Goal: Transaction & Acquisition: Register for event/course

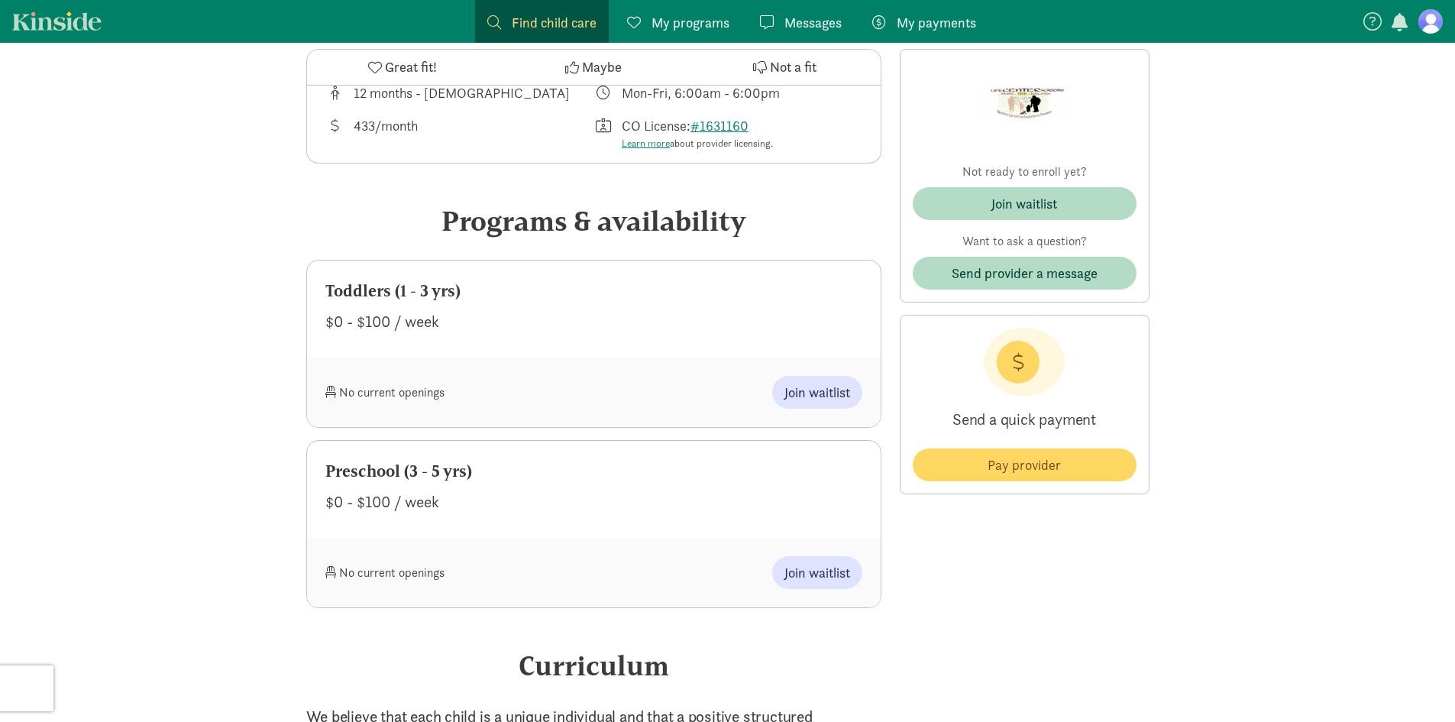
scroll to position [611, 0]
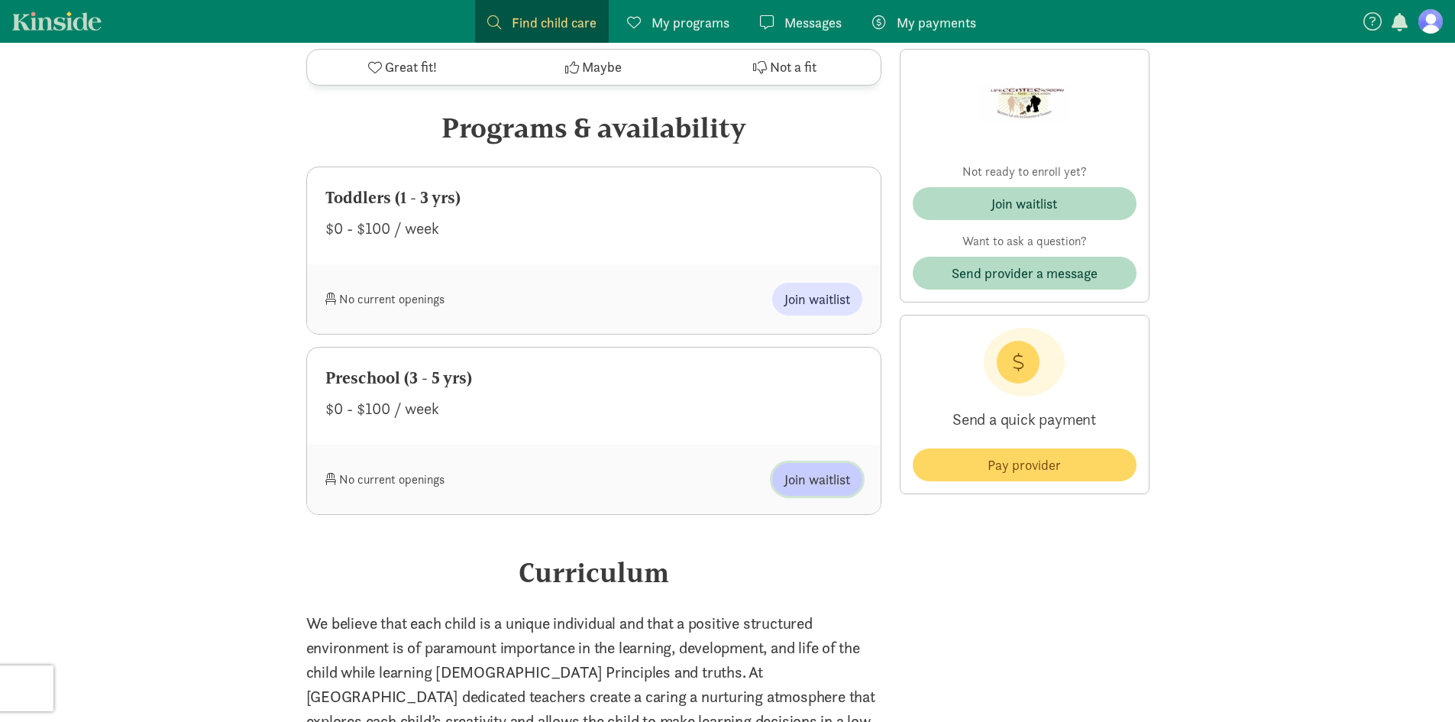
click at [792, 474] on span "Join waitlist" at bounding box center [817, 479] width 66 height 21
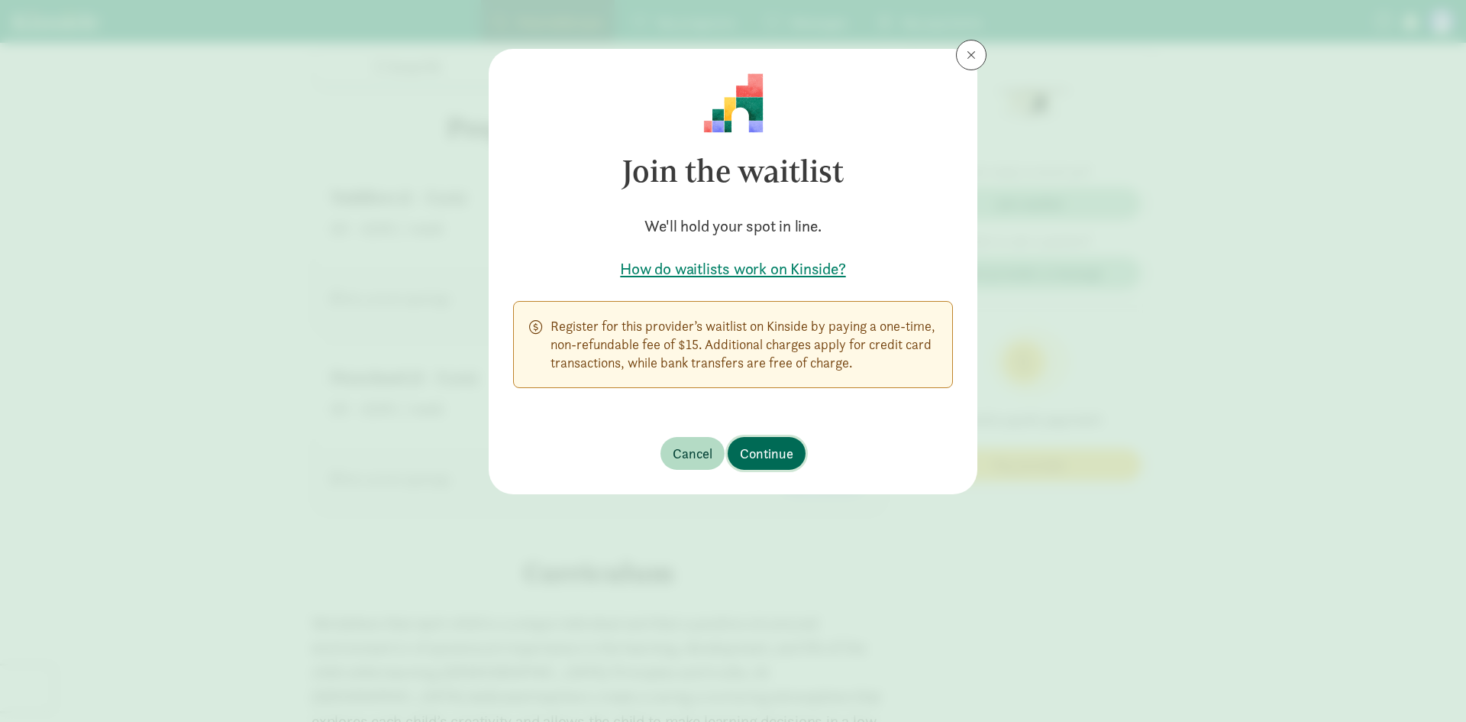
click at [777, 438] on button "Continue" at bounding box center [767, 453] width 78 height 33
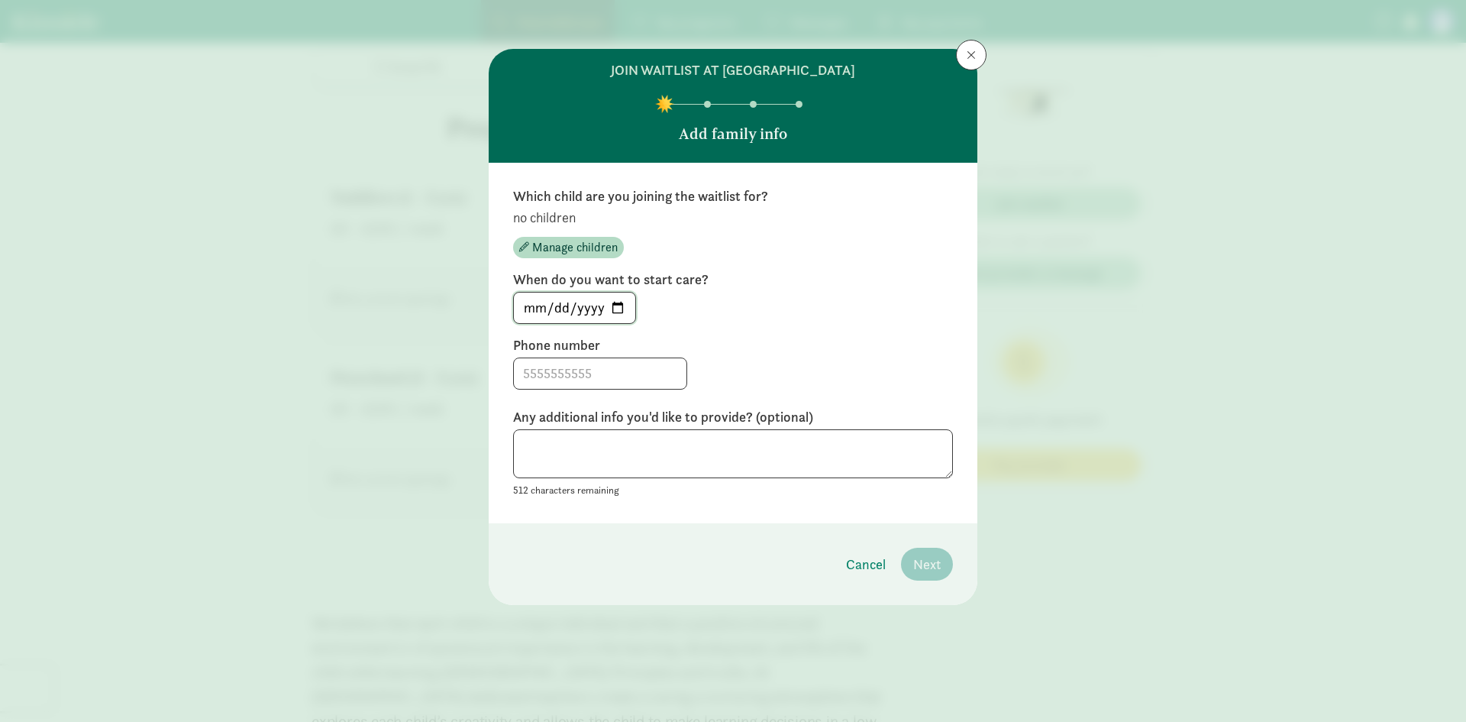
click at [618, 305] on input "2025-09-08" at bounding box center [574, 308] width 121 height 31
click at [778, 314] on div "2025-09-08" at bounding box center [733, 308] width 440 height 32
click at [532, 373] on input at bounding box center [600, 373] width 173 height 31
type input "2514726637"
click at [732, 458] on textarea at bounding box center [733, 454] width 440 height 50
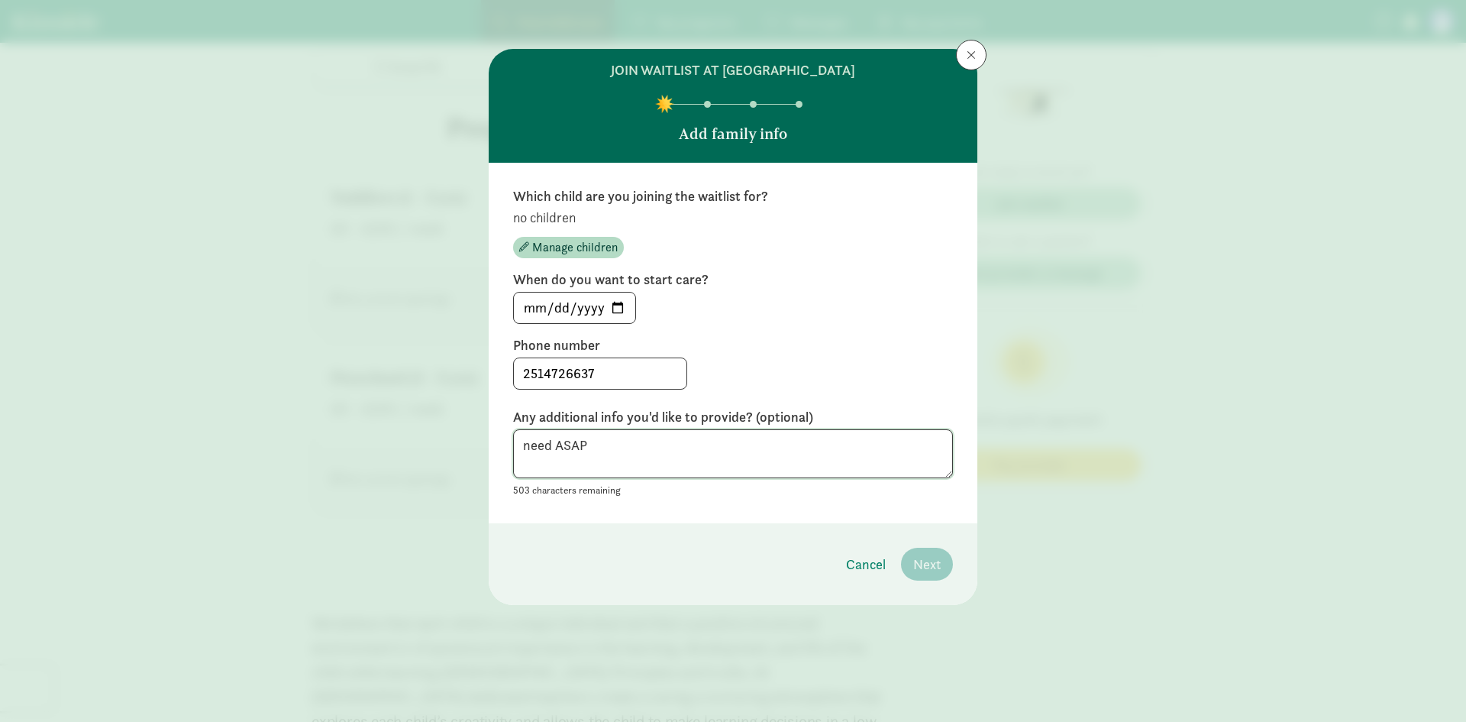
type textarea "need ASAP"
click at [661, 515] on div "Which child are you joining the waitlist for? no children Manage children When …" at bounding box center [733, 343] width 489 height 360
click at [546, 373] on input "2514726637" at bounding box center [600, 373] width 173 height 31
click at [574, 380] on input "251-4726637" at bounding box center [600, 373] width 173 height 31
type input "251-472-6637"
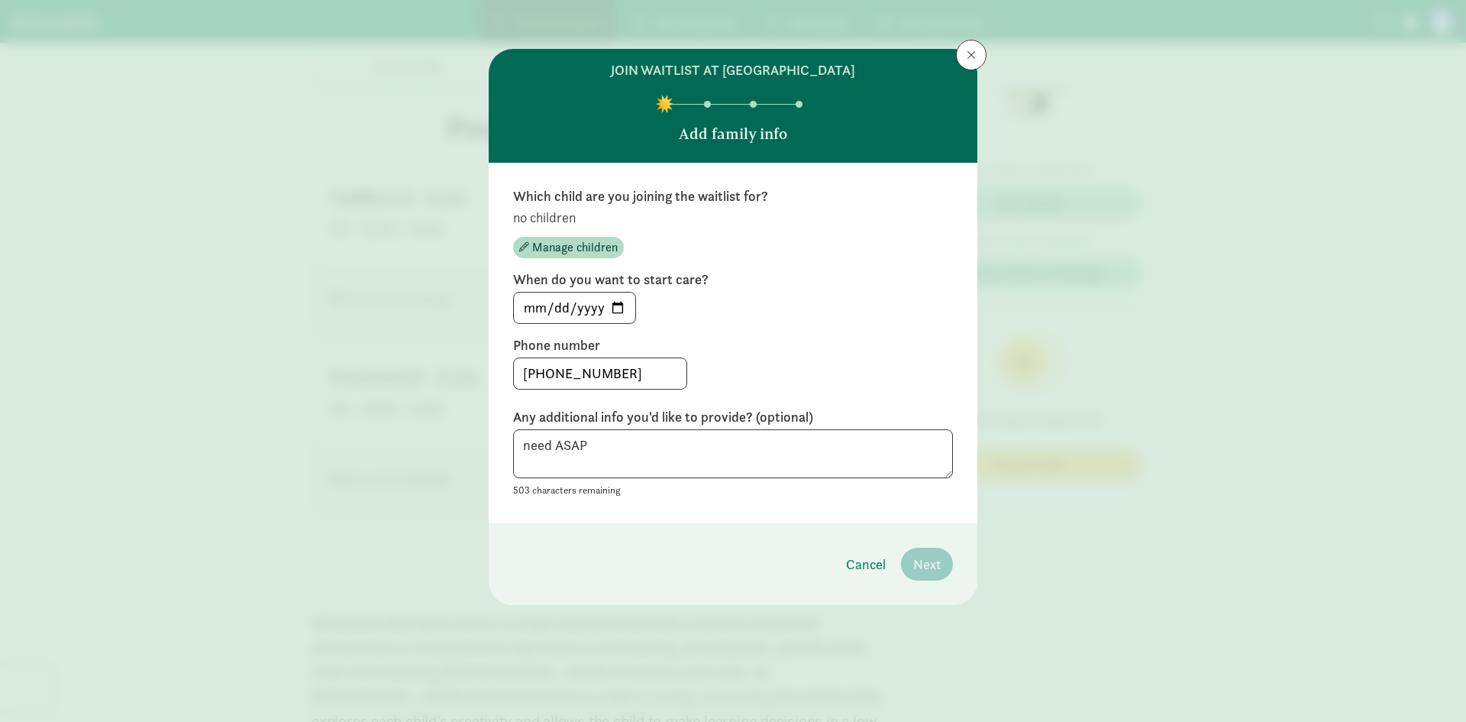
click at [629, 530] on footer "Cancel Next" at bounding box center [733, 564] width 489 height 82
click at [572, 242] on span "Manage children" at bounding box center [575, 247] width 86 height 18
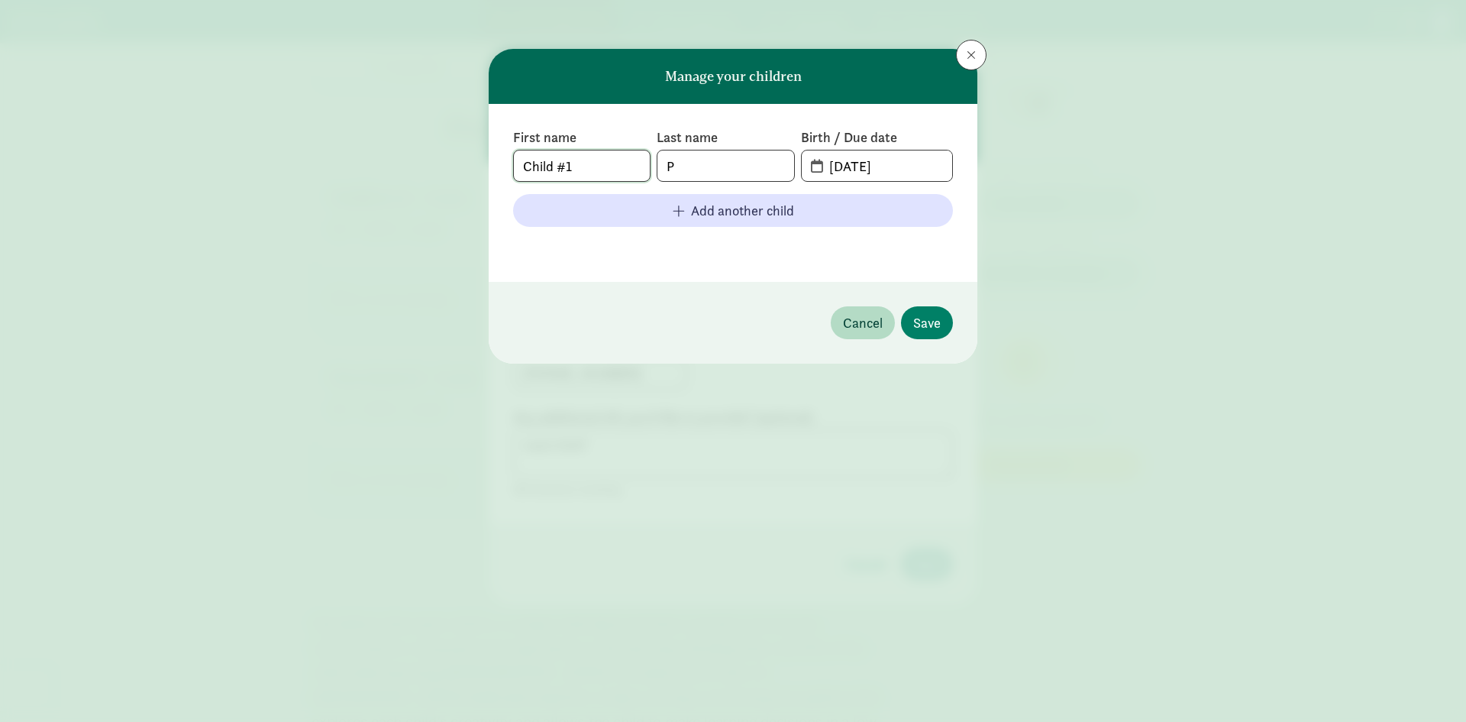
drag, startPoint x: 583, startPoint y: 167, endPoint x: 427, endPoint y: 166, distance: 156.6
click at [427, 166] on div "Manage your children First name Child #1 Last name P Birth / Due date 09-08-202…" at bounding box center [733, 361] width 1466 height 722
type input "FYNN"
drag, startPoint x: 722, startPoint y: 168, endPoint x: 591, endPoint y: 149, distance: 132.0
click at [591, 149] on div "First name FYNN Last name P Birth / Due date 09-08-2025" at bounding box center [733, 154] width 440 height 53
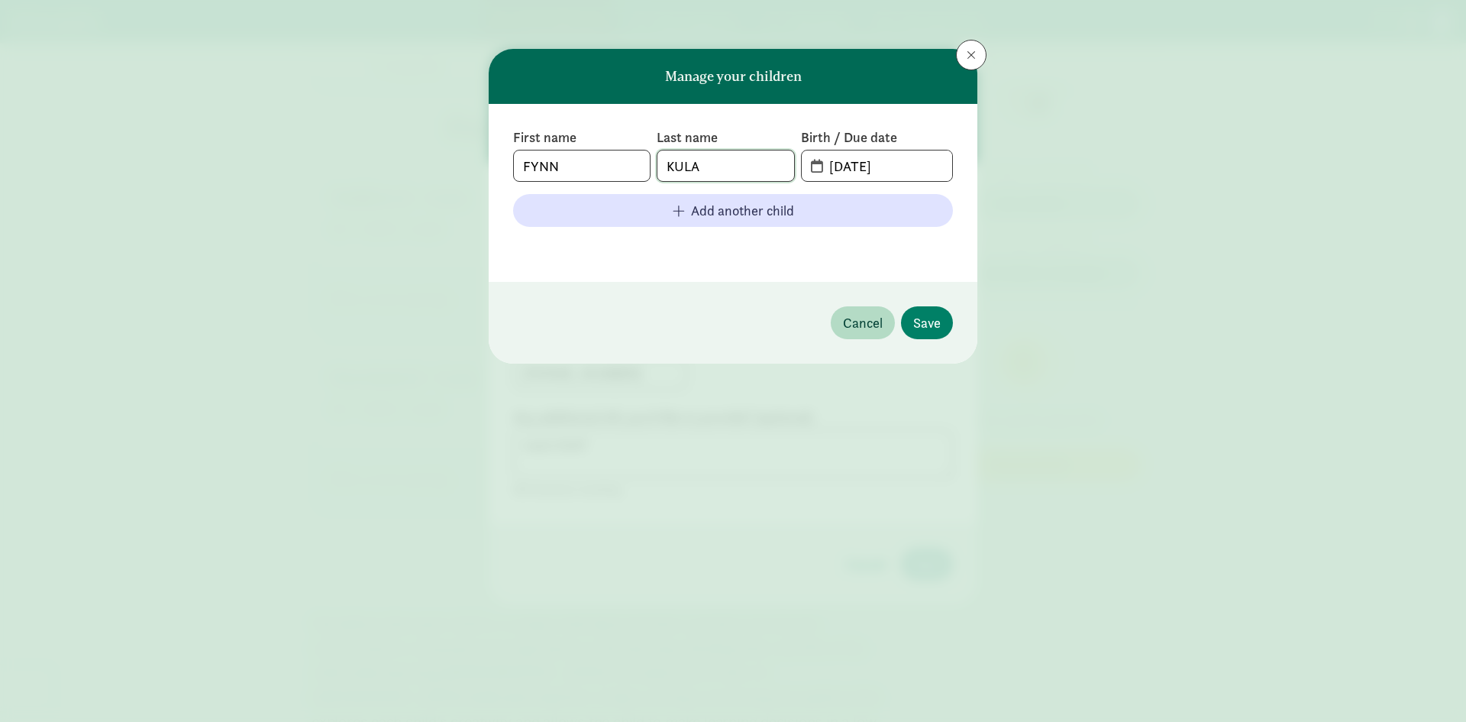
type input "KULA"
click at [816, 164] on span "09-08-2025" at bounding box center [877, 165] width 150 height 31
click at [916, 162] on input "09-08-2025" at bounding box center [886, 165] width 132 height 31
drag, startPoint x: 916, startPoint y: 162, endPoint x: 823, endPoint y: 171, distance: 92.9
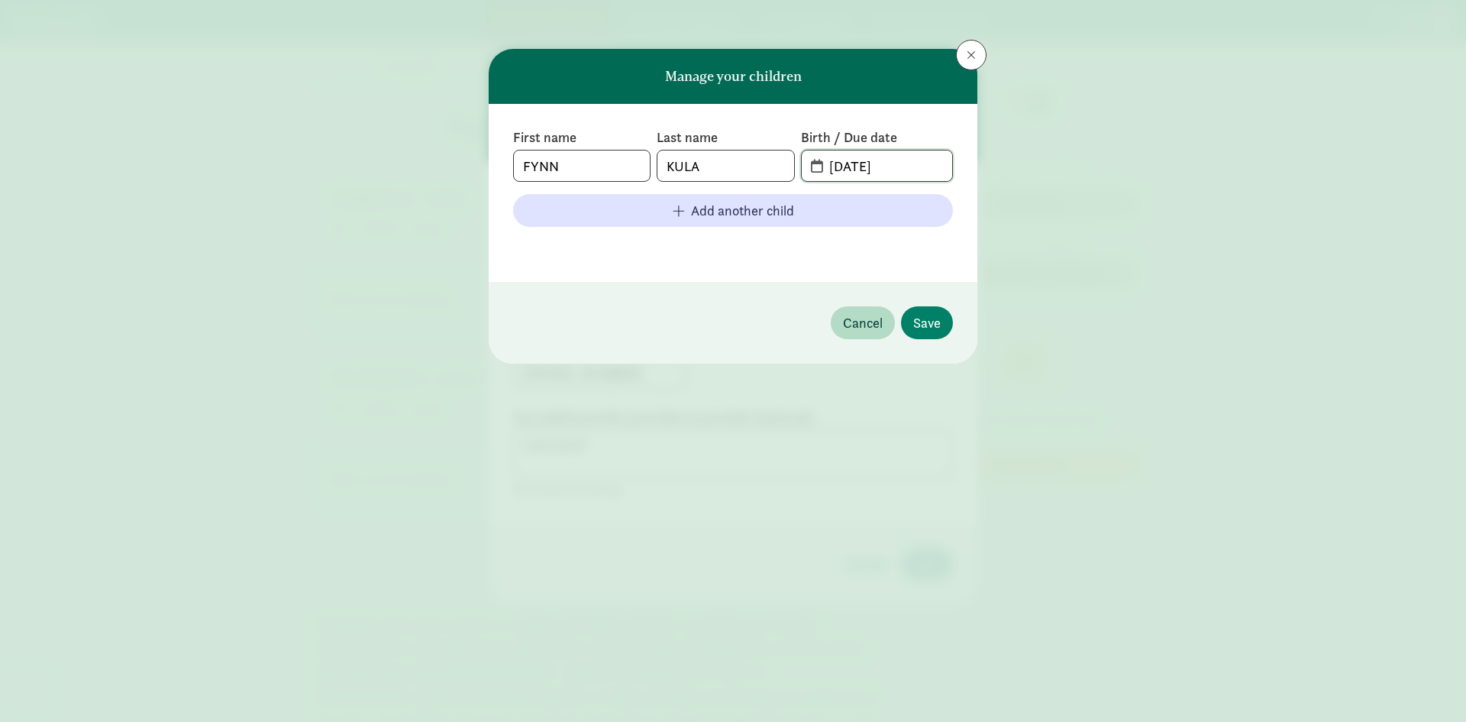
click at [823, 171] on input "09-08-2025" at bounding box center [886, 165] width 132 height 31
type input "03-08-2021"
click at [933, 330] on span "Save" at bounding box center [926, 322] width 27 height 21
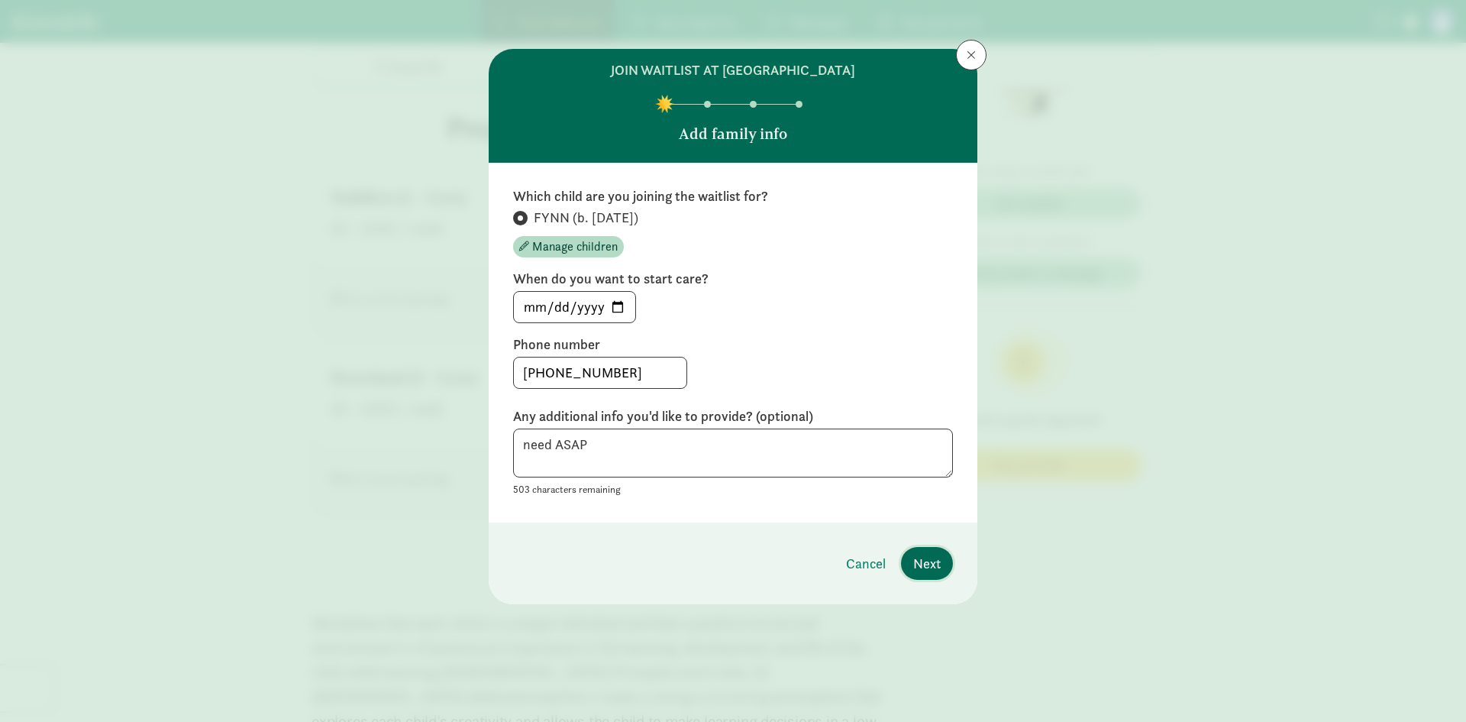
click at [921, 561] on span "Next" at bounding box center [926, 563] width 27 height 21
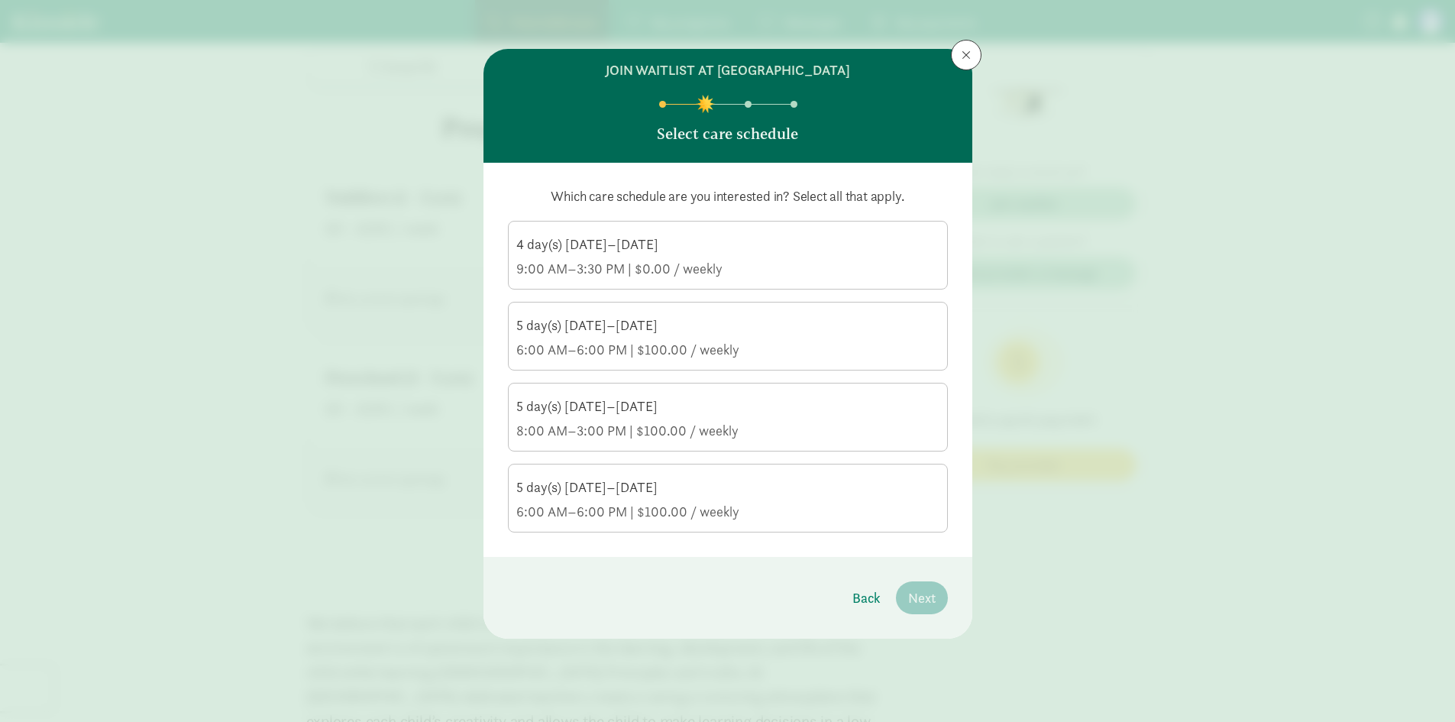
click at [628, 347] on div "6:00 AM–6:00 PM | $100.00 / weekly" at bounding box center [727, 350] width 423 height 18
click at [0, 0] on input "5 day(s) Monday–Friday 6:00 AM–6:00 PM | $100.00 / weekly" at bounding box center [0, 0] width 0 height 0
click at [926, 595] on span "Next" at bounding box center [921, 597] width 27 height 21
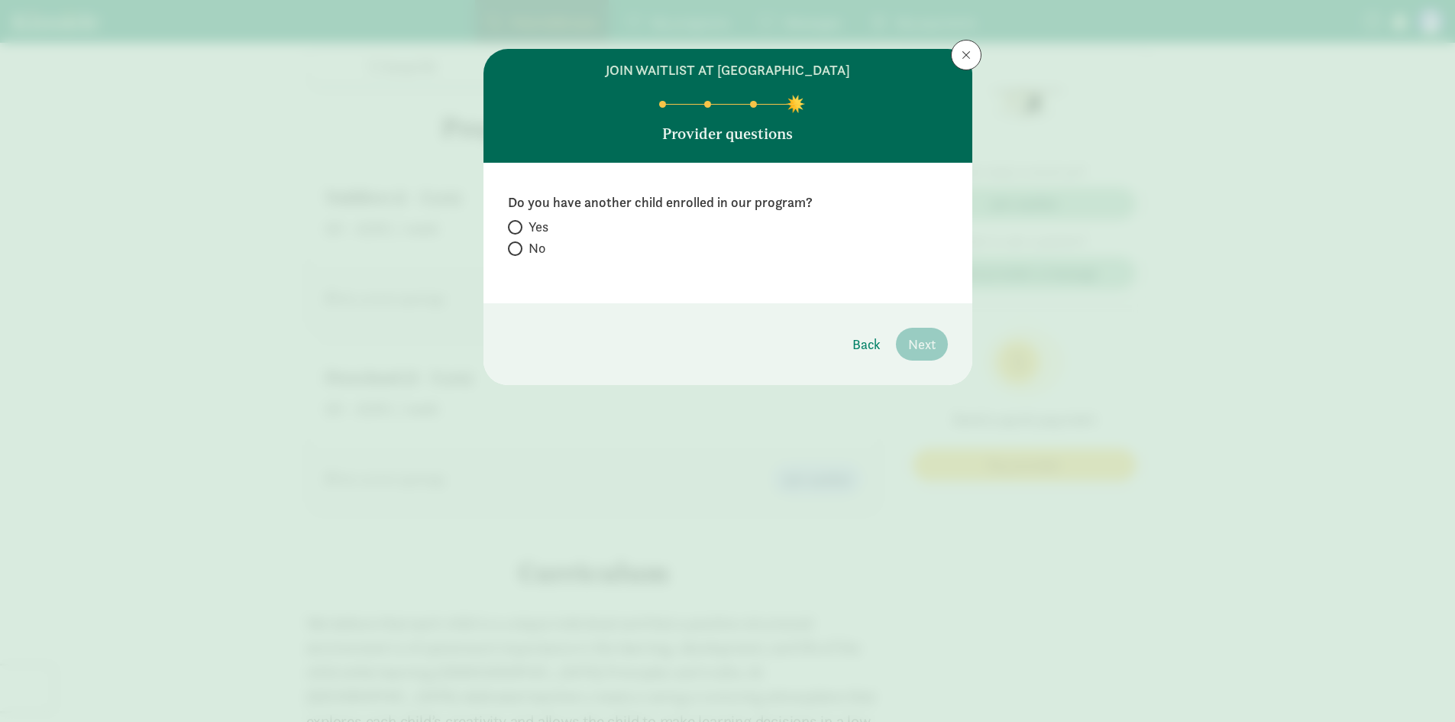
click at [537, 244] on span "No" at bounding box center [536, 248] width 17 height 18
click at [518, 244] on input "No" at bounding box center [513, 249] width 10 height 10
radio input "true"
click at [922, 342] on span "Next" at bounding box center [921, 344] width 27 height 21
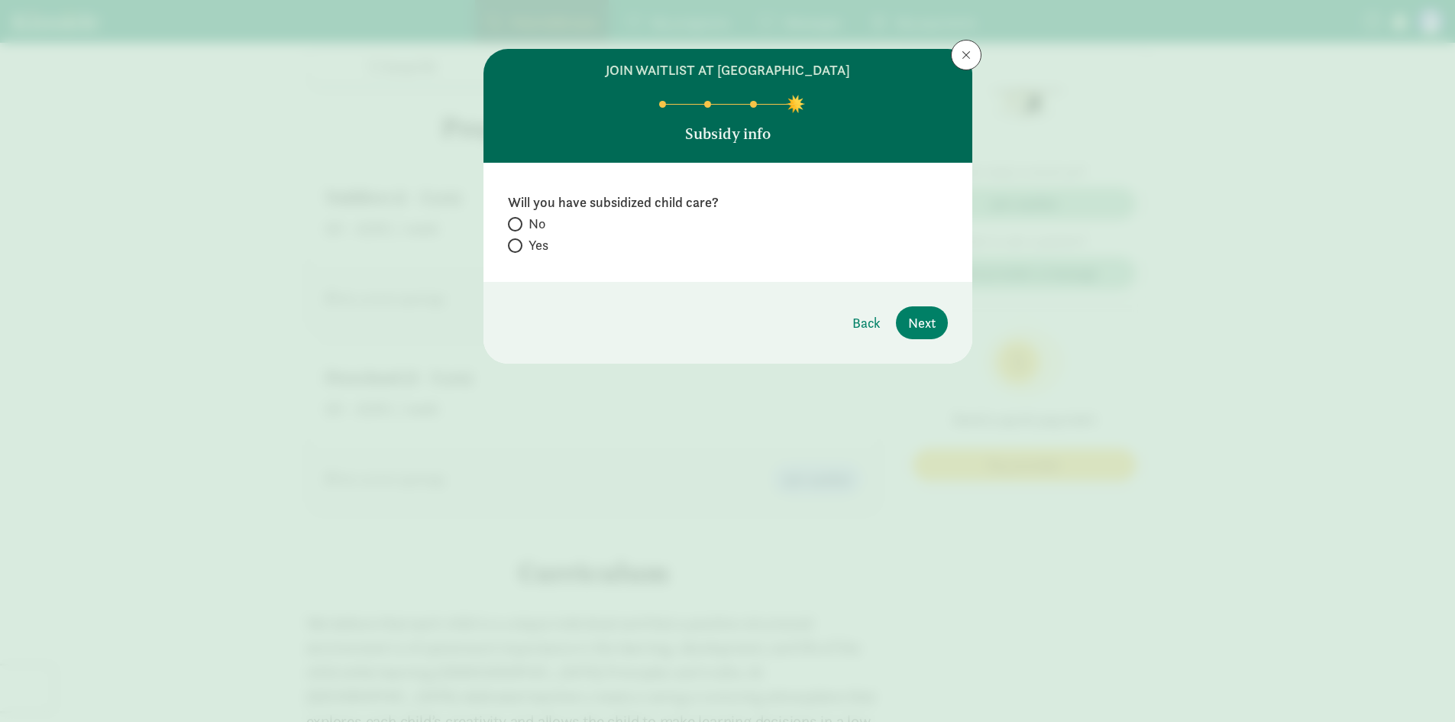
click at [519, 225] on span at bounding box center [515, 224] width 15 height 15
click at [518, 225] on input "No" at bounding box center [513, 224] width 10 height 10
radio input "true"
click at [918, 321] on span "Next" at bounding box center [921, 322] width 27 height 21
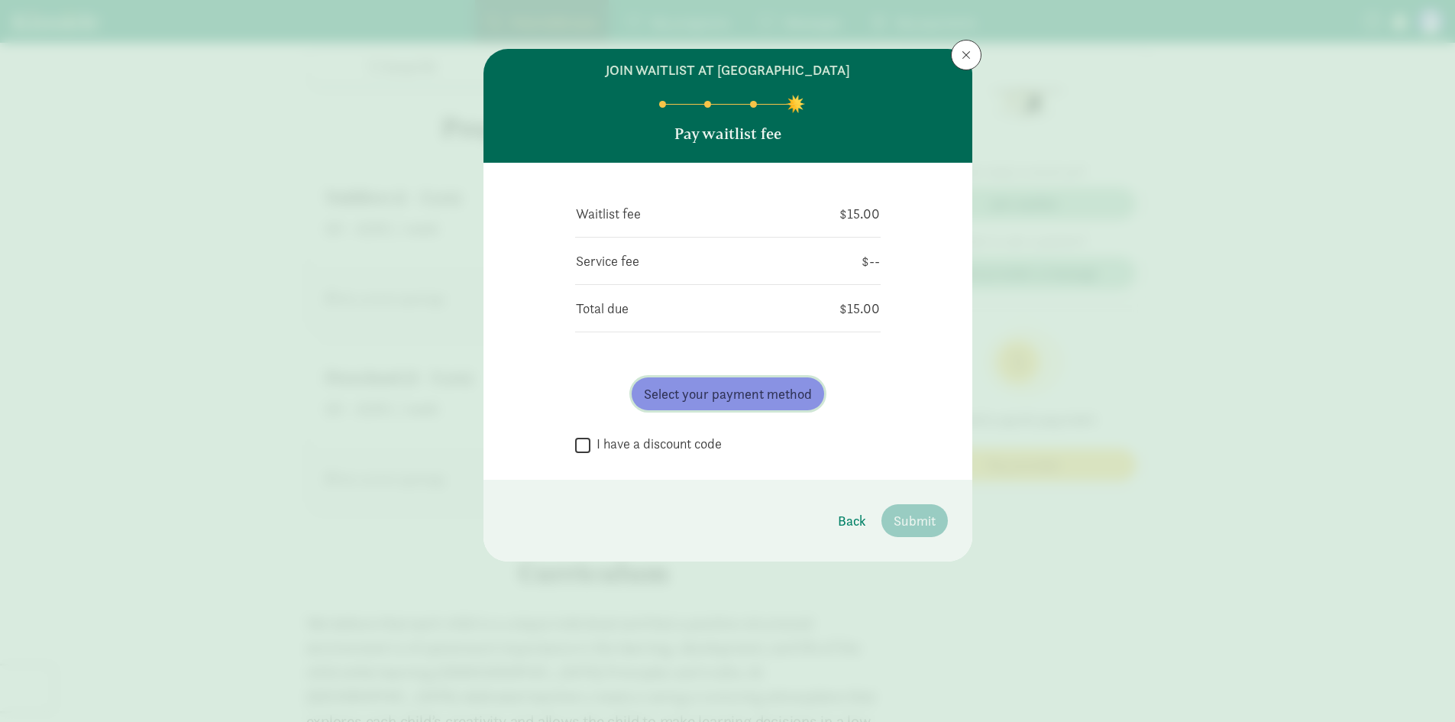
click at [735, 394] on span "Select your payment method" at bounding box center [728, 393] width 168 height 21
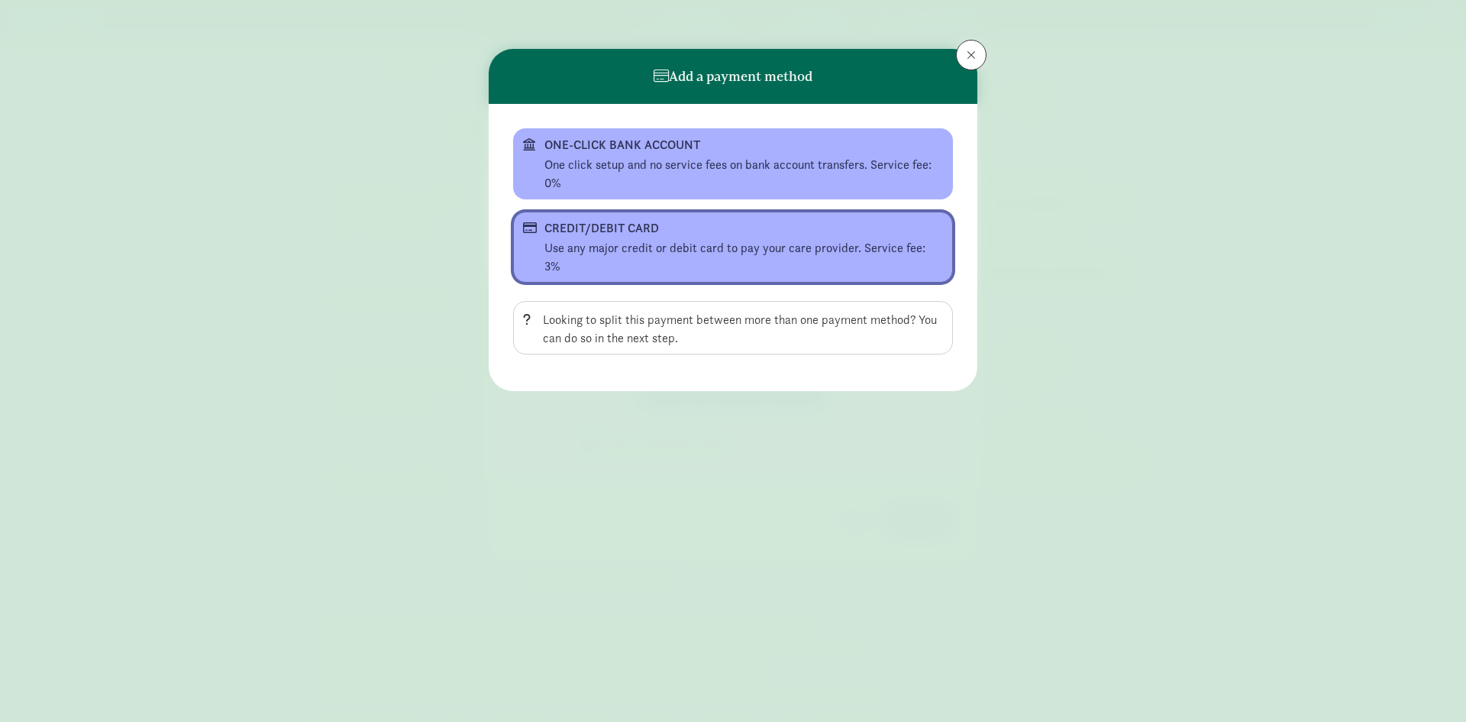
click at [690, 230] on div "CREDIT/DEBIT CARD" at bounding box center [732, 228] width 374 height 18
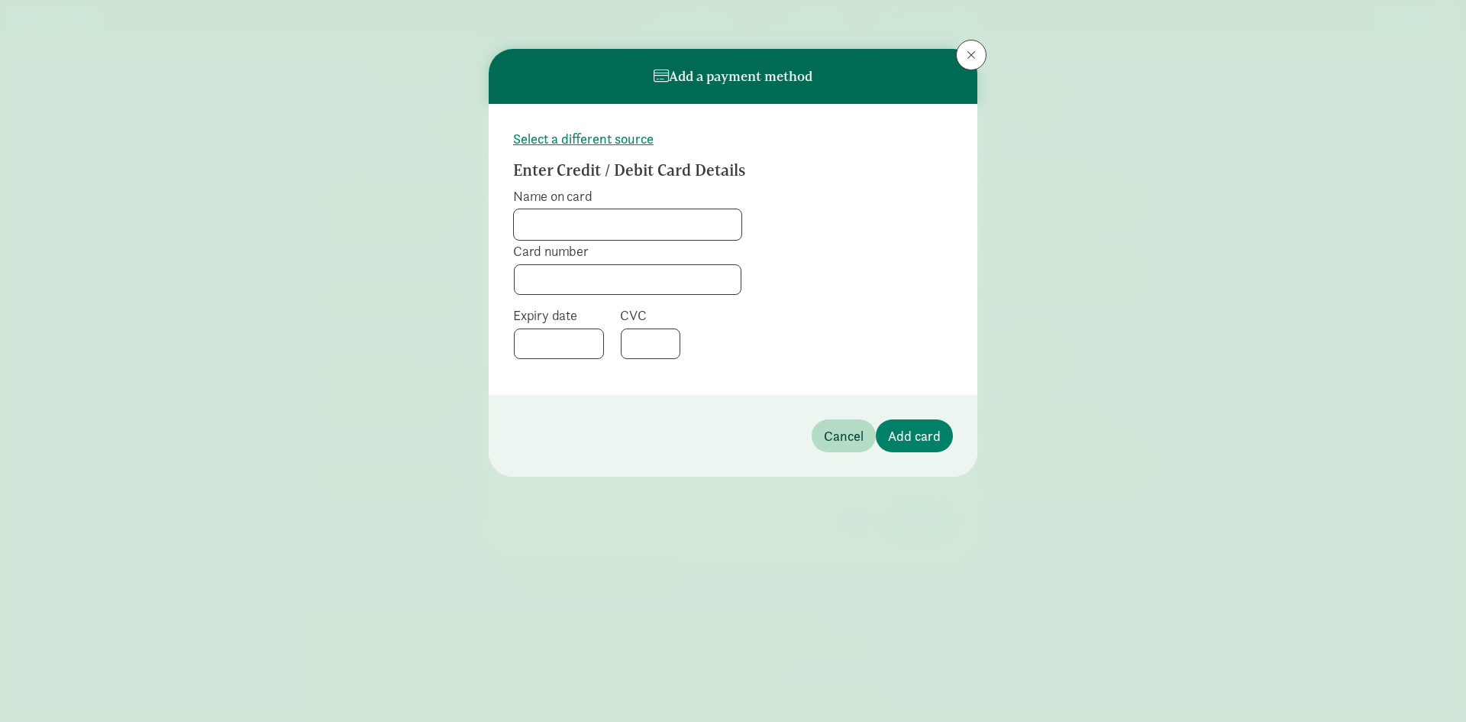
click at [629, 218] on input "Name on card" at bounding box center [628, 224] width 228 height 31
type input "Victoria Puerta-Reyes"
click at [642, 269] on div at bounding box center [628, 279] width 228 height 31
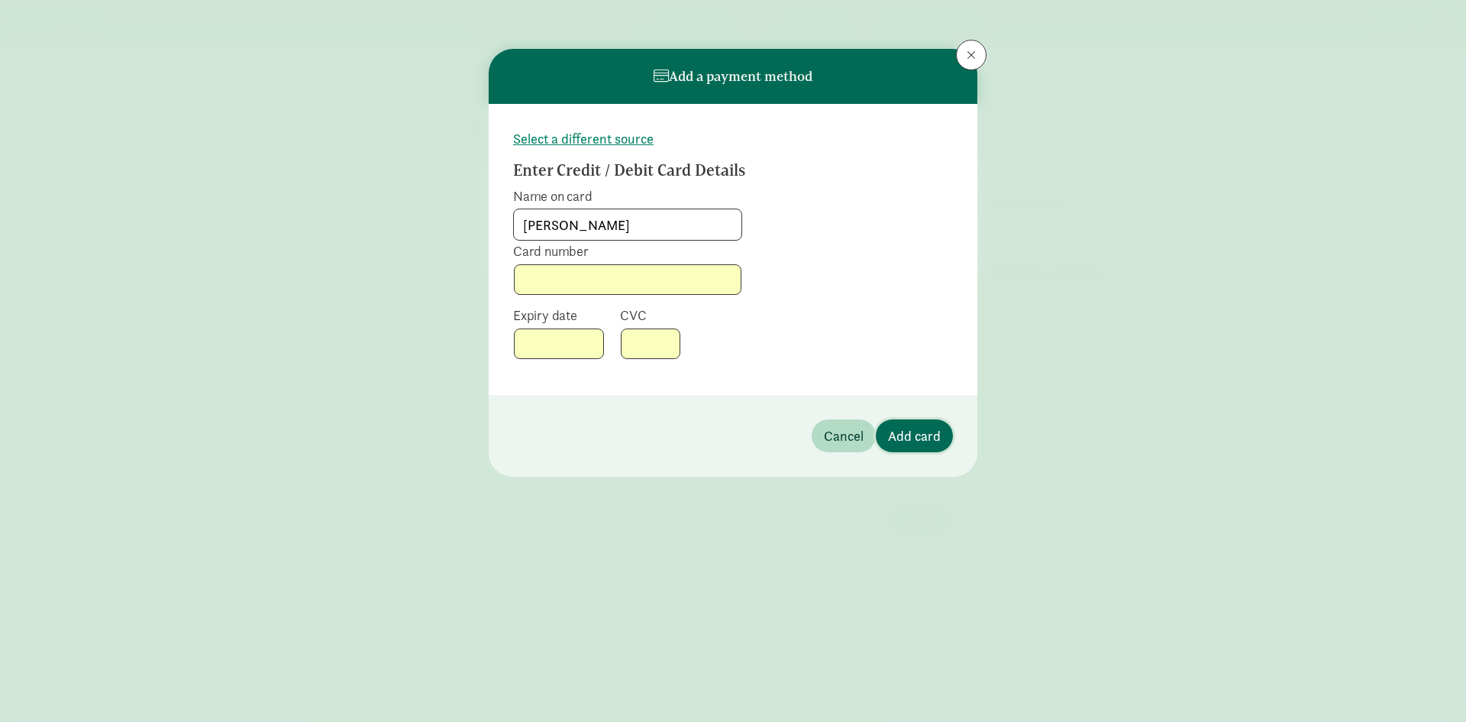
click at [910, 438] on span "Add card" at bounding box center [914, 435] width 53 height 21
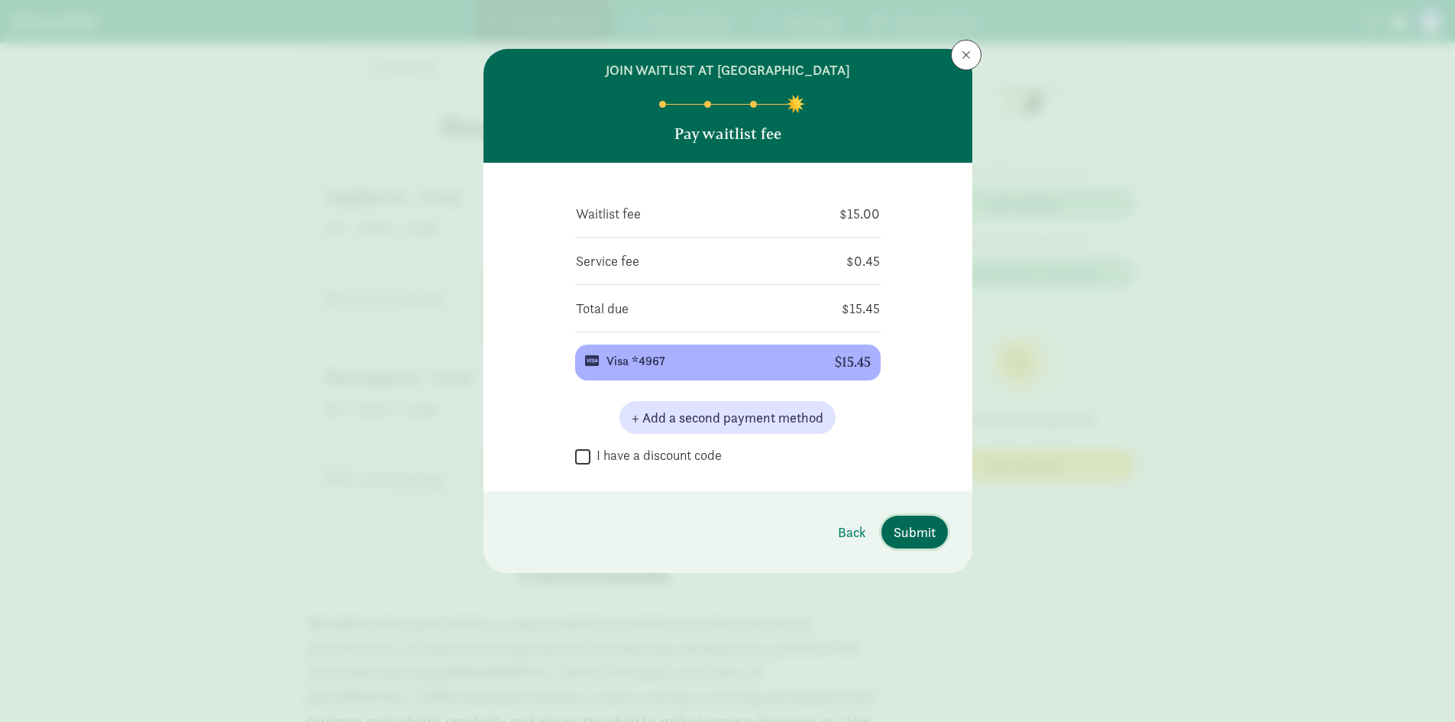
click at [915, 526] on span "Submit" at bounding box center [915, 532] width 42 height 21
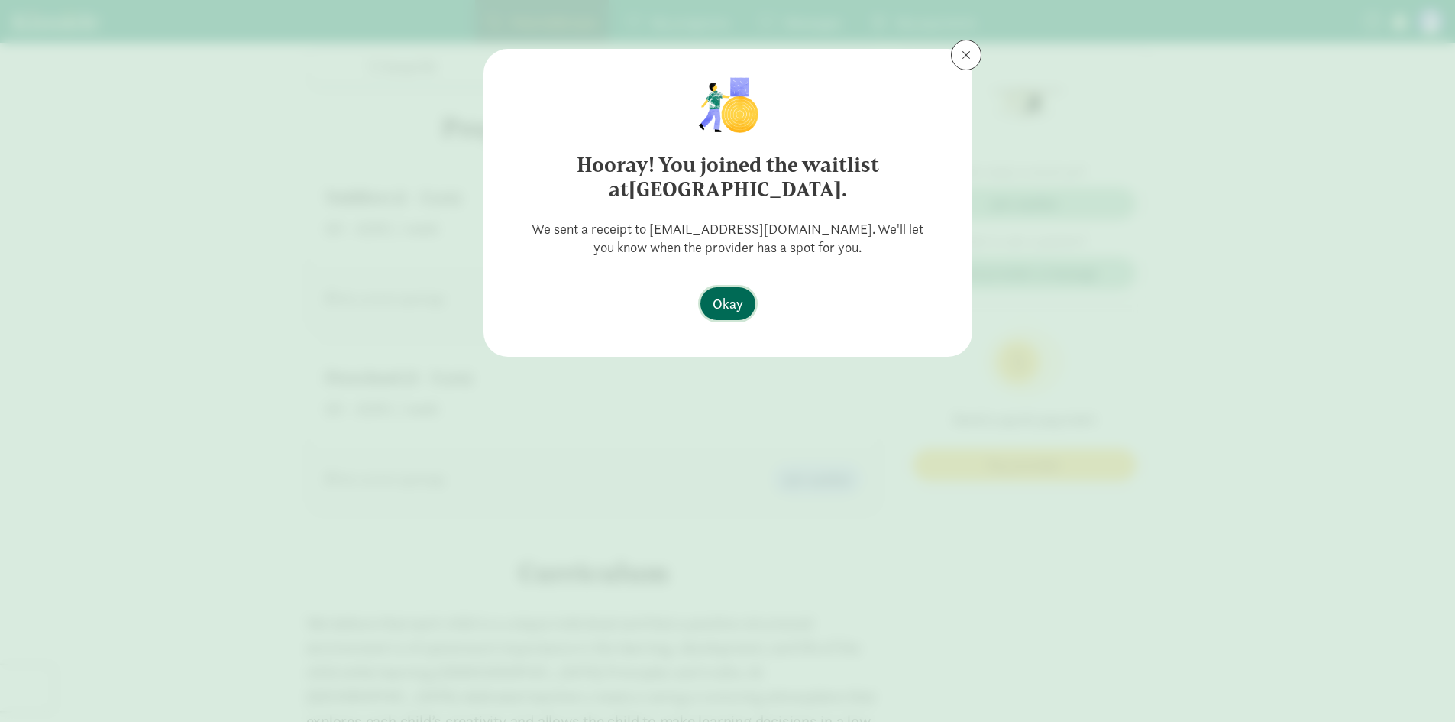
click at [726, 293] on span "Okay" at bounding box center [728, 303] width 31 height 21
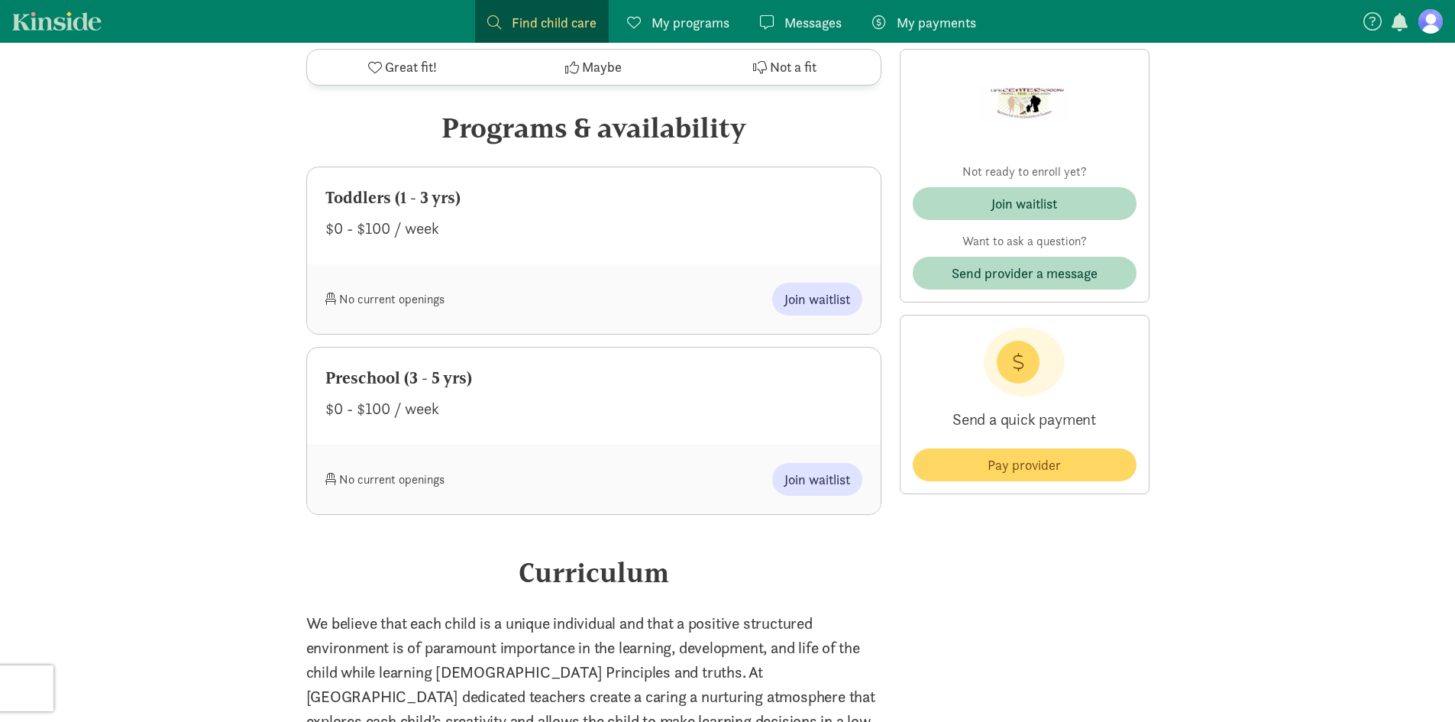
scroll to position [0, 0]
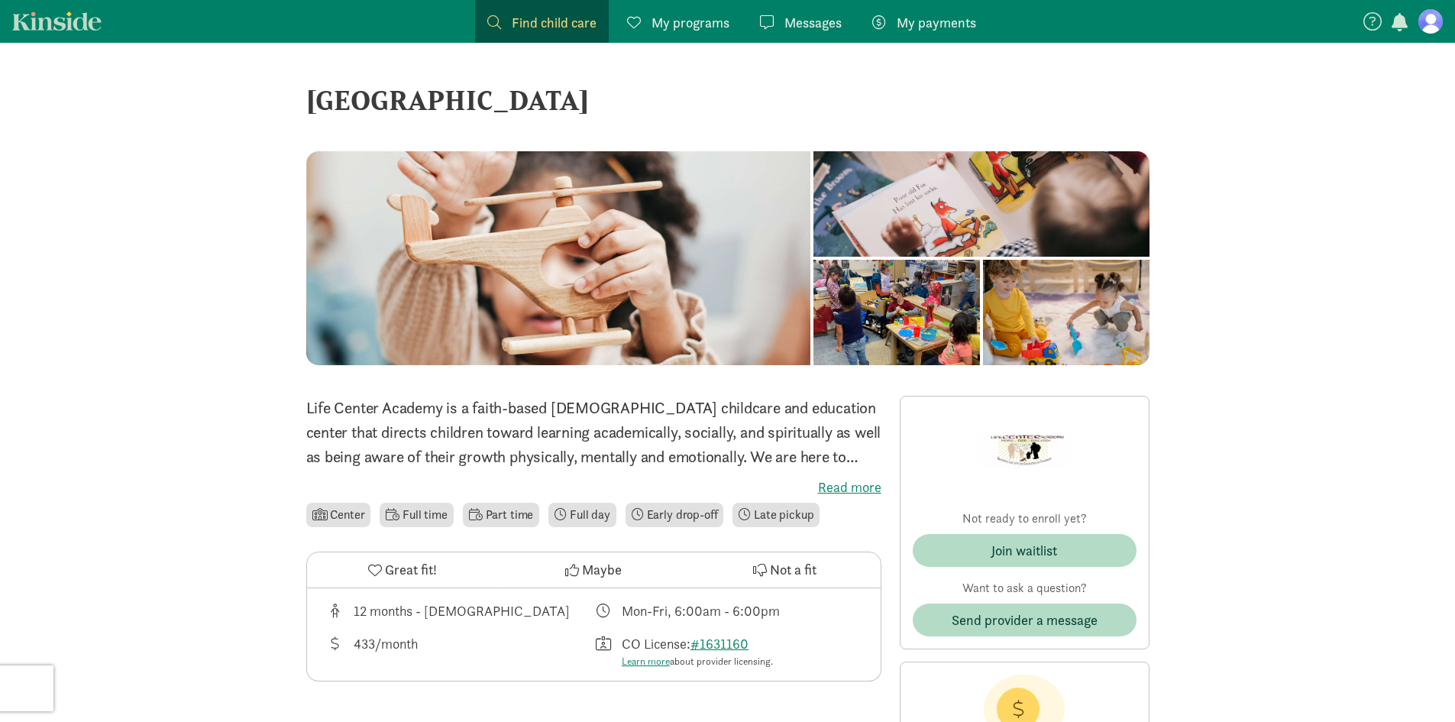
click at [694, 24] on span "My programs" at bounding box center [690, 22] width 78 height 21
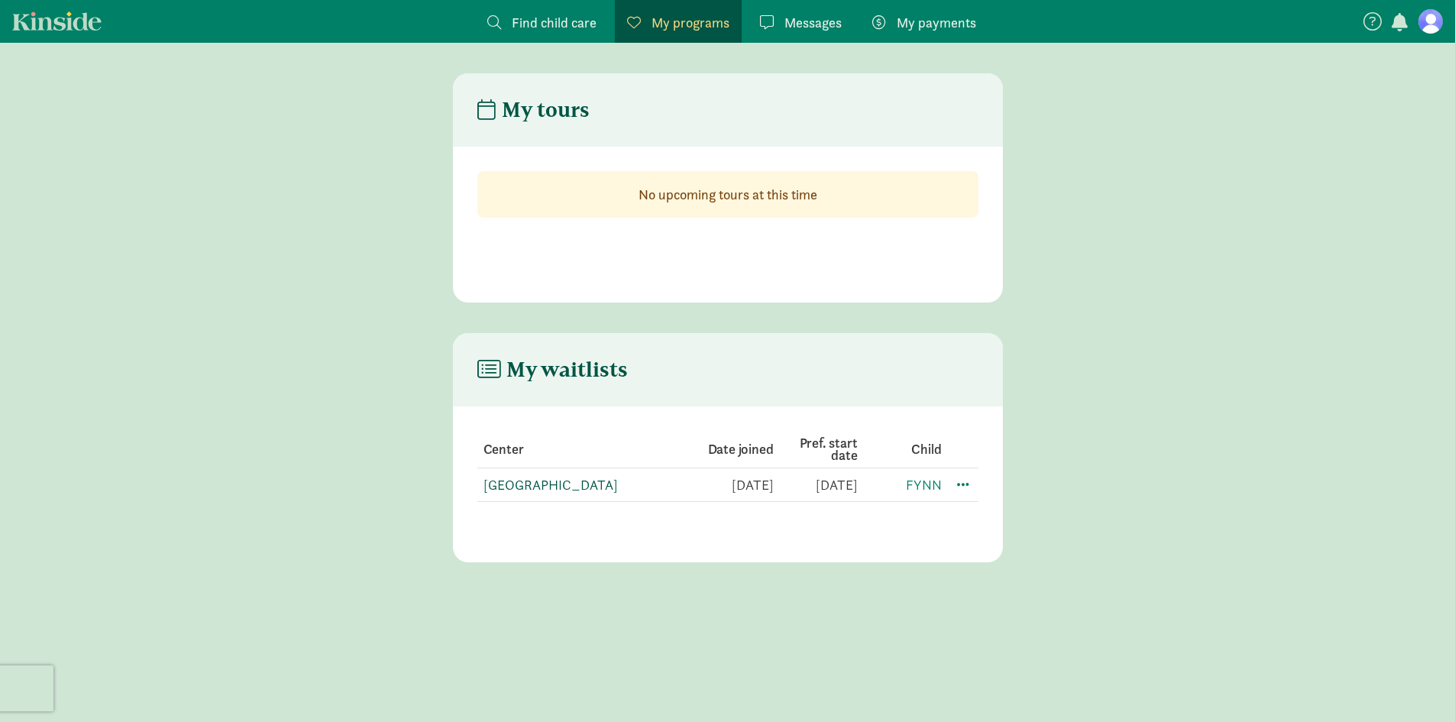
click at [552, 486] on link "[GEOGRAPHIC_DATA]" at bounding box center [550, 485] width 134 height 18
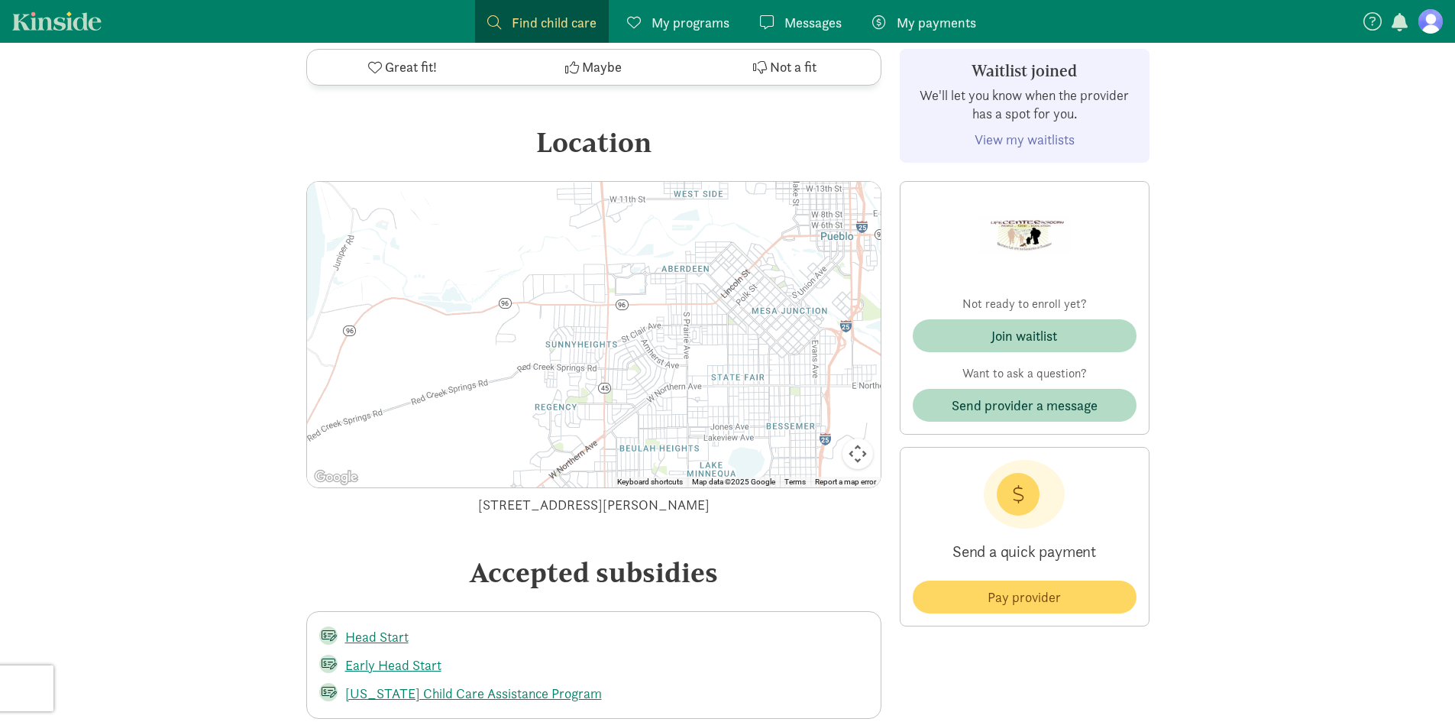
scroll to position [1833, 0]
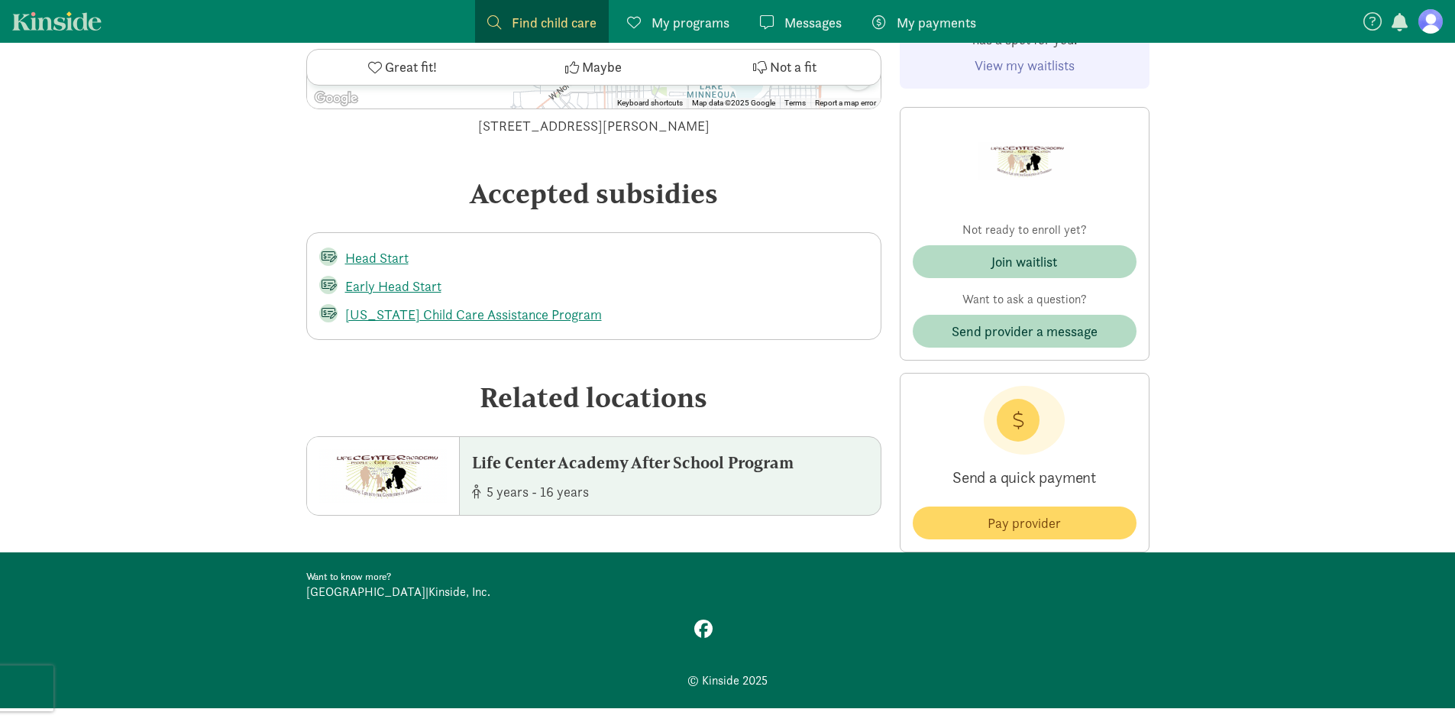
click at [486, 451] on div "Life Center Academy After School Program" at bounding box center [633, 463] width 322 height 24
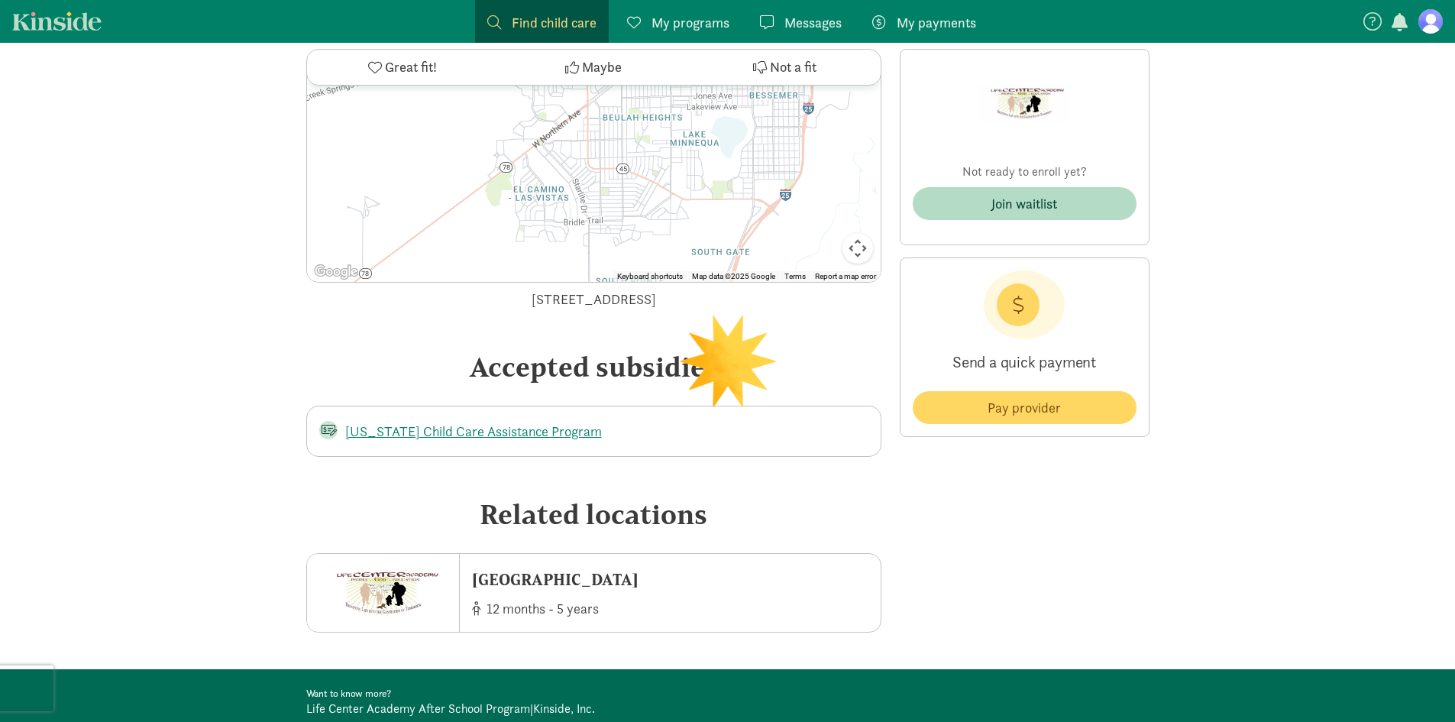
scroll to position [1631, 0]
